Goal: Task Accomplishment & Management: Manage account settings

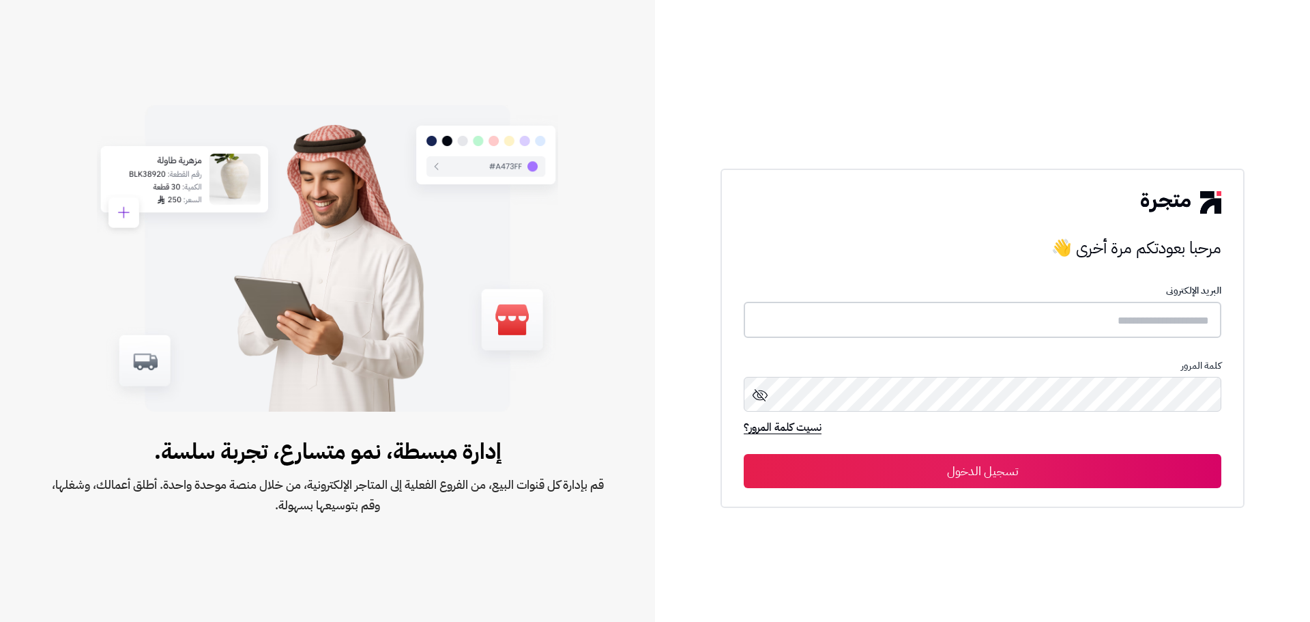
type input "**********"
click at [995, 477] on button "تسجيل الدخول" at bounding box center [983, 470] width 478 height 34
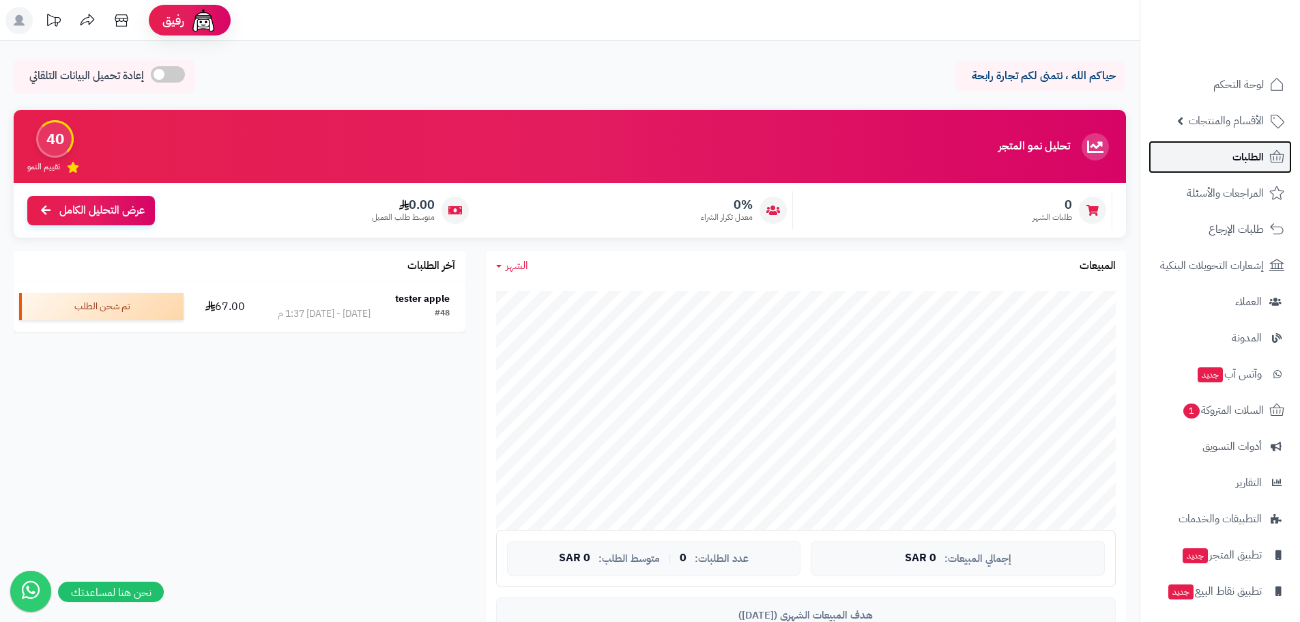
click at [1253, 157] on span "الطلبات" at bounding box center [1248, 156] width 31 height 19
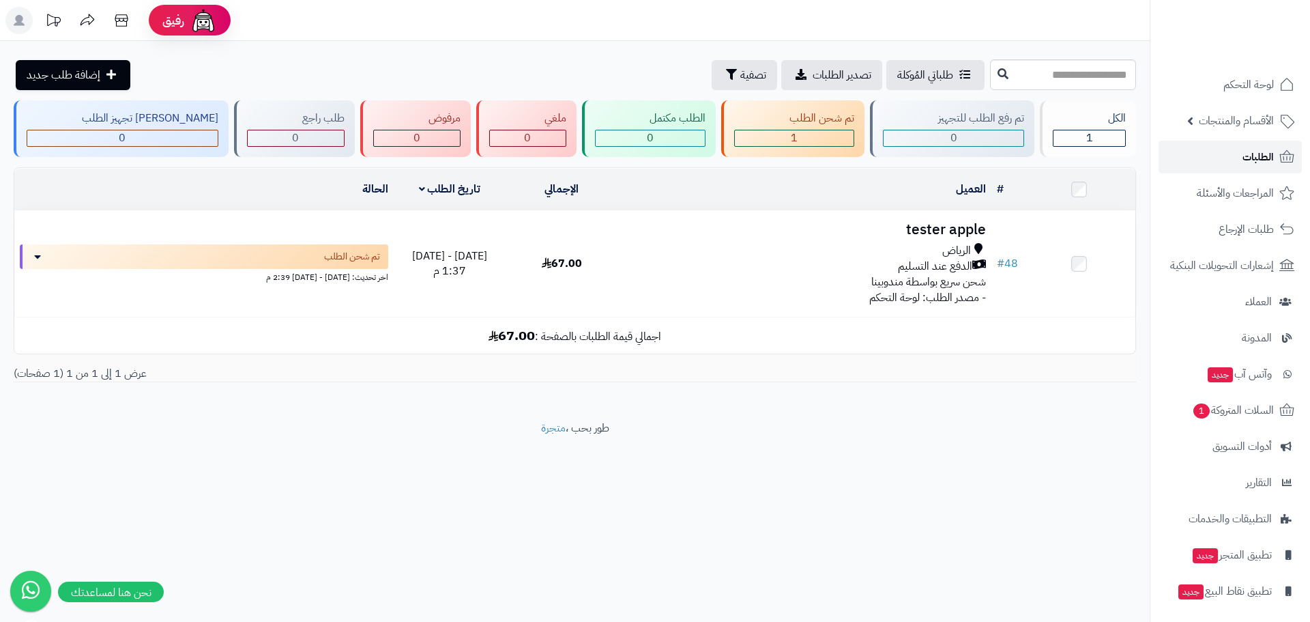
click at [1250, 159] on span "الطلبات" at bounding box center [1258, 156] width 31 height 19
